Goal: Information Seeking & Learning: Find specific fact

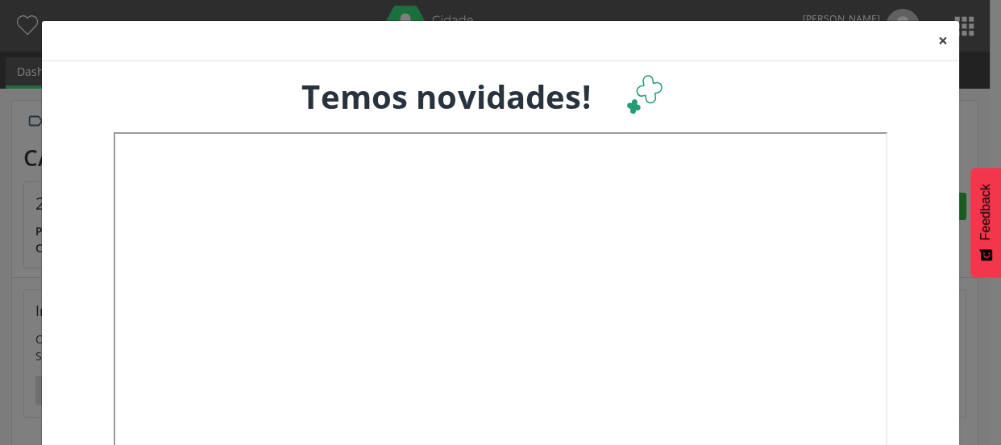
click at [935, 39] on button "×" at bounding box center [943, 40] width 32 height 39
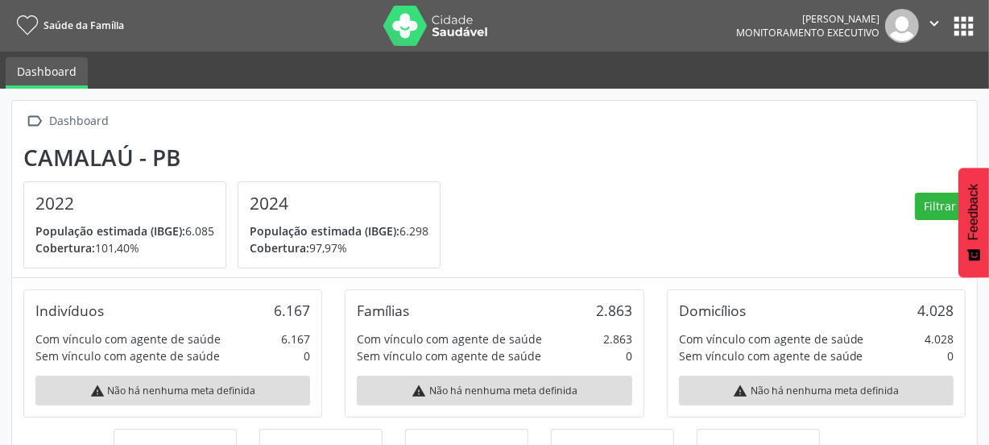
scroll to position [266, 322]
click at [958, 23] on button "apps" at bounding box center [964, 26] width 28 height 28
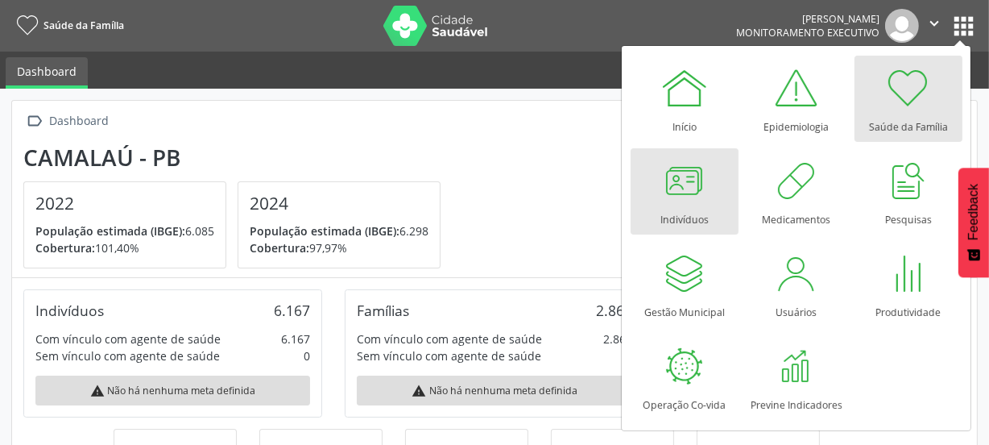
click at [686, 177] on div at bounding box center [685, 180] width 48 height 48
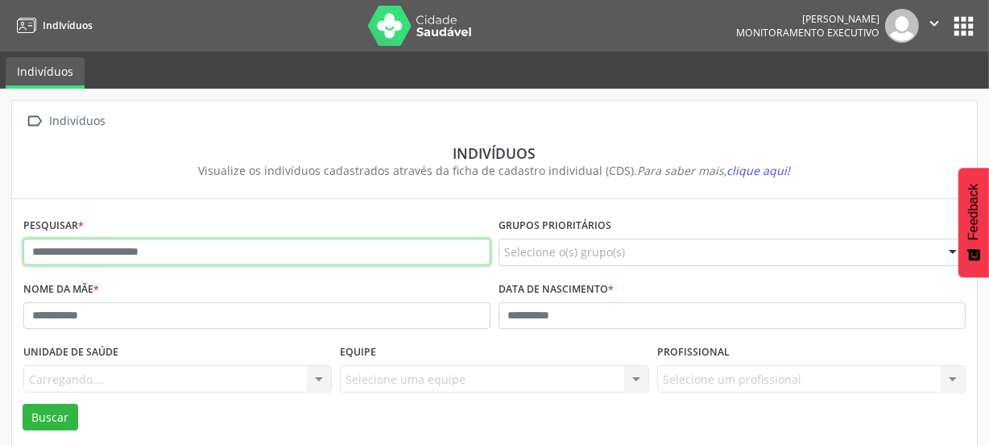
click at [147, 253] on input "text" at bounding box center [256, 251] width 467 height 27
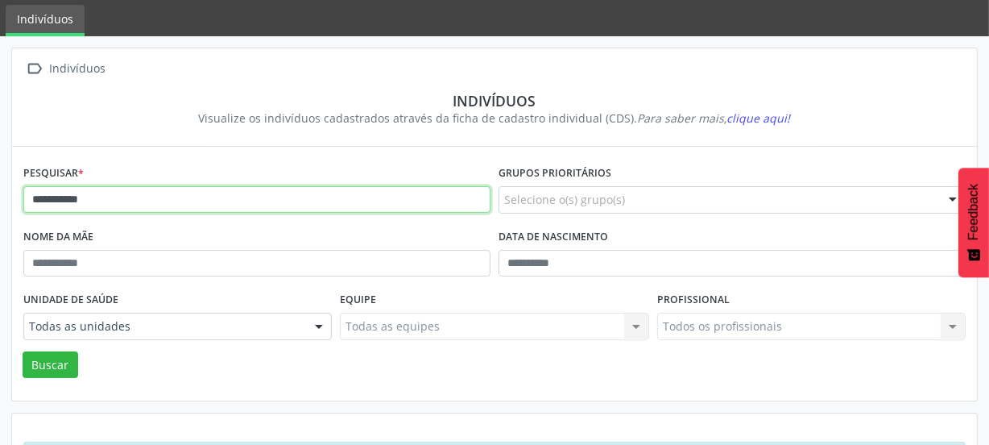
scroll to position [118, 0]
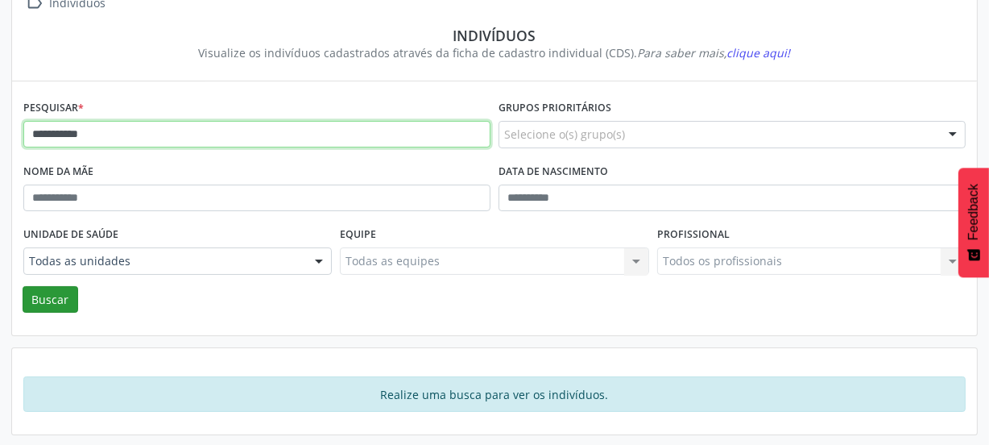
type input "**********"
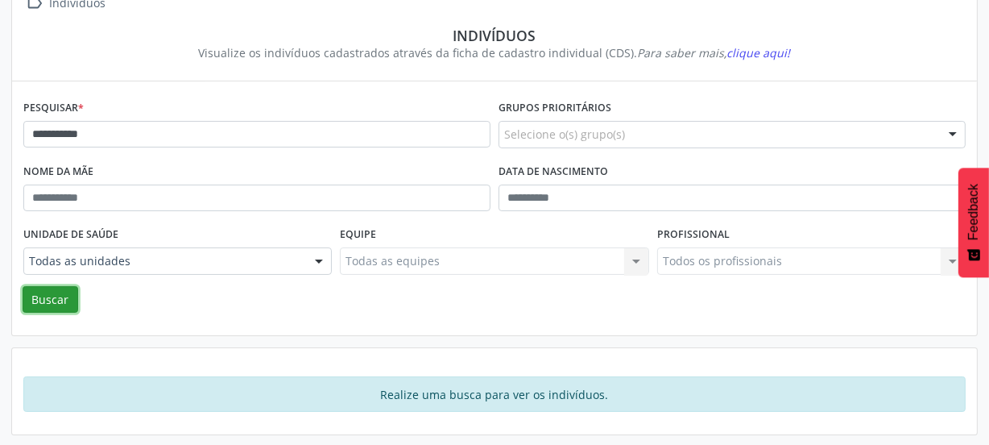
click at [53, 298] on button "Buscar" at bounding box center [51, 299] width 56 height 27
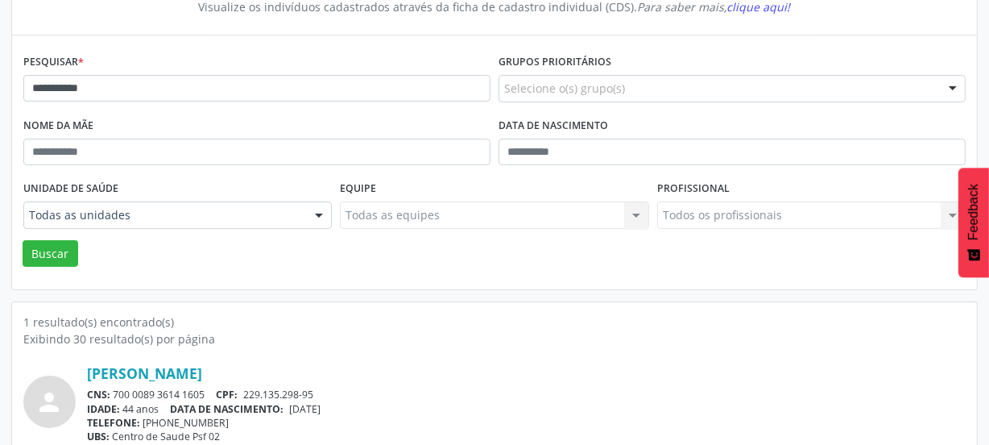
scroll to position [211, 0]
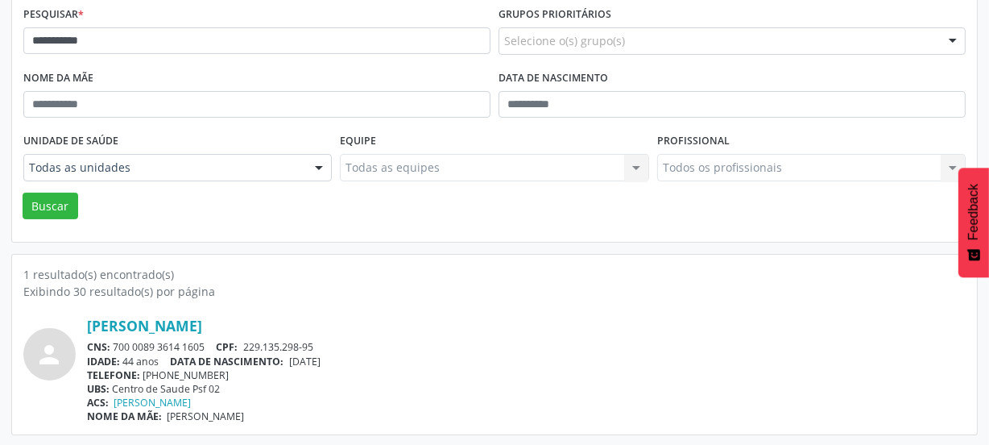
drag, startPoint x: 206, startPoint y: 344, endPoint x: 106, endPoint y: 342, distance: 100.7
click at [106, 342] on div "CNS: 700 0089 3614 1605 CPF: 229.135.298-95" at bounding box center [526, 347] width 879 height 14
click at [141, 356] on div "IDADE: 44 anos DATA DE NASCIMENTO: [DEMOGRAPHIC_DATA]" at bounding box center [526, 362] width 879 height 14
drag, startPoint x: 115, startPoint y: 346, endPoint x: 208, endPoint y: 345, distance: 92.7
click at [208, 345] on div "CNS: 700 0089 3614 1605 CPF: 229.135.298-95" at bounding box center [526, 347] width 879 height 14
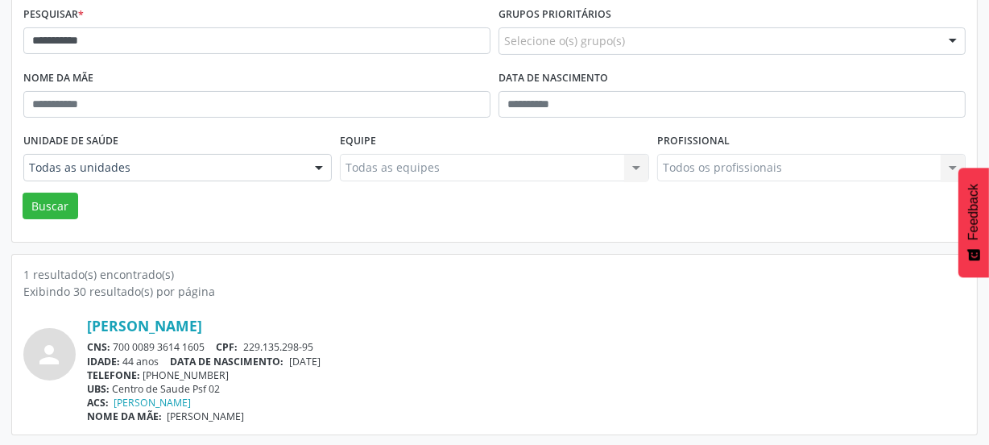
copy div "700 0089 3614 1605"
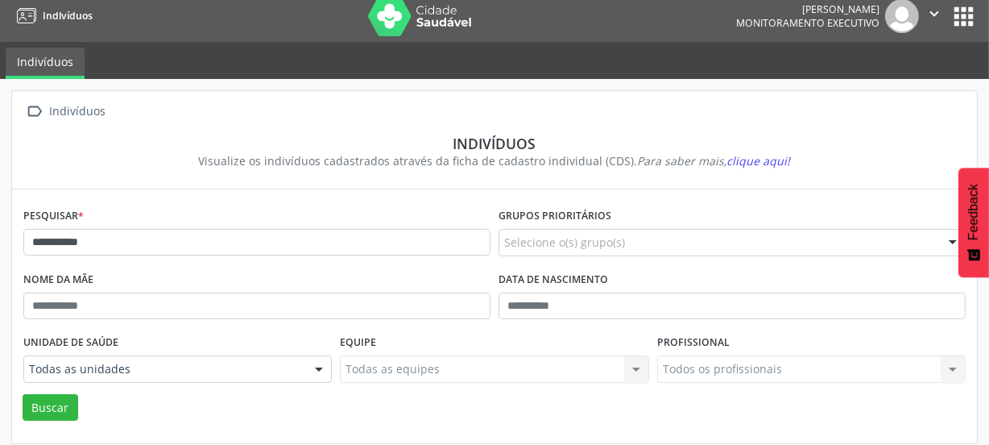
scroll to position [0, 0]
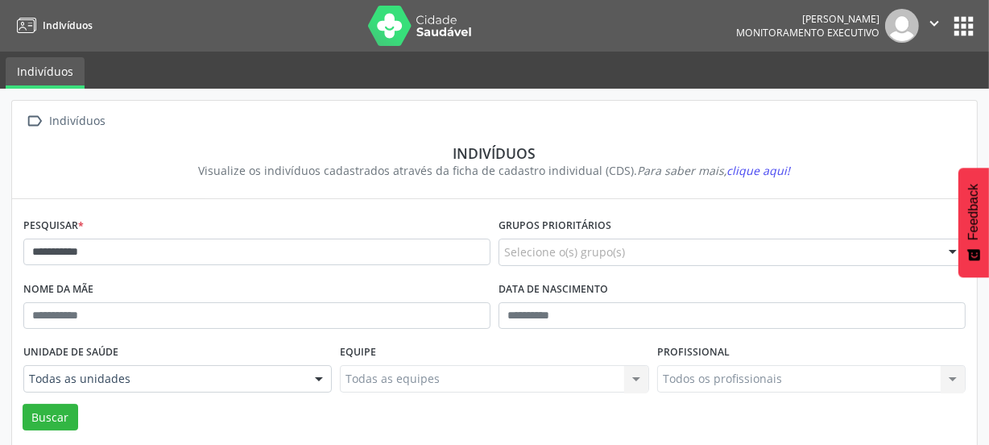
click at [936, 25] on icon "" at bounding box center [935, 24] width 18 height 18
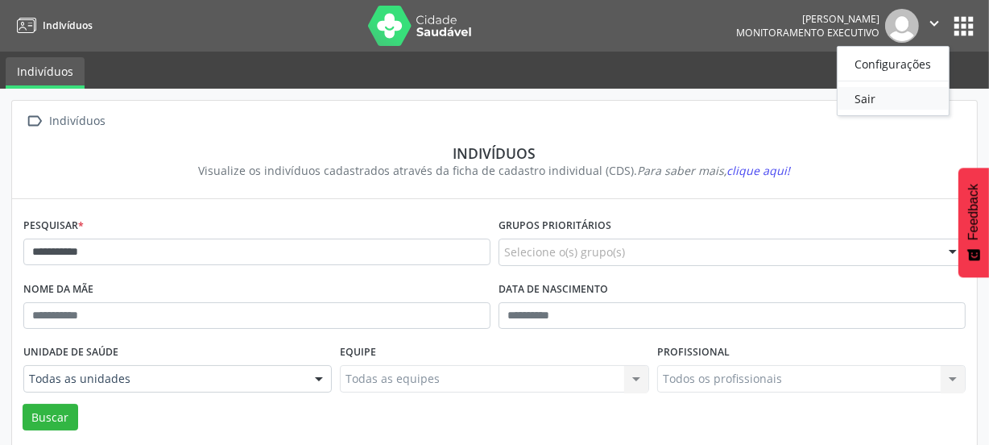
click at [869, 100] on link "Sair" at bounding box center [893, 98] width 111 height 23
